Goal: Transaction & Acquisition: Subscribe to service/newsletter

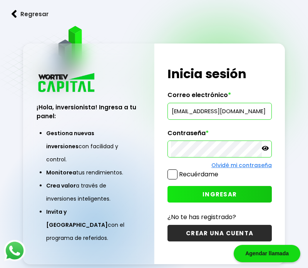
click at [40, 18] on button "Regresar" at bounding box center [30, 14] width 60 height 20
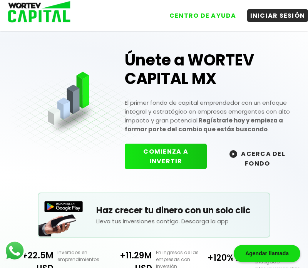
click at [166, 160] on button "COMIENZA A INVERTIR" at bounding box center [166, 156] width 82 height 25
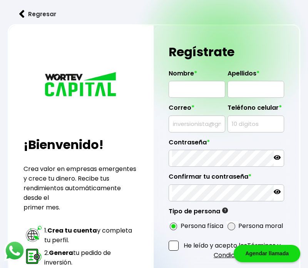
radio input "true"
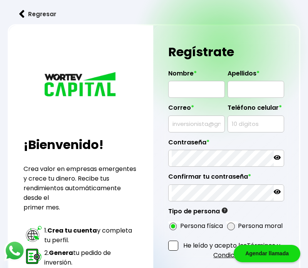
click at [40, 13] on button "Regresar" at bounding box center [38, 14] width 60 height 20
